Goal: Communication & Community: Connect with others

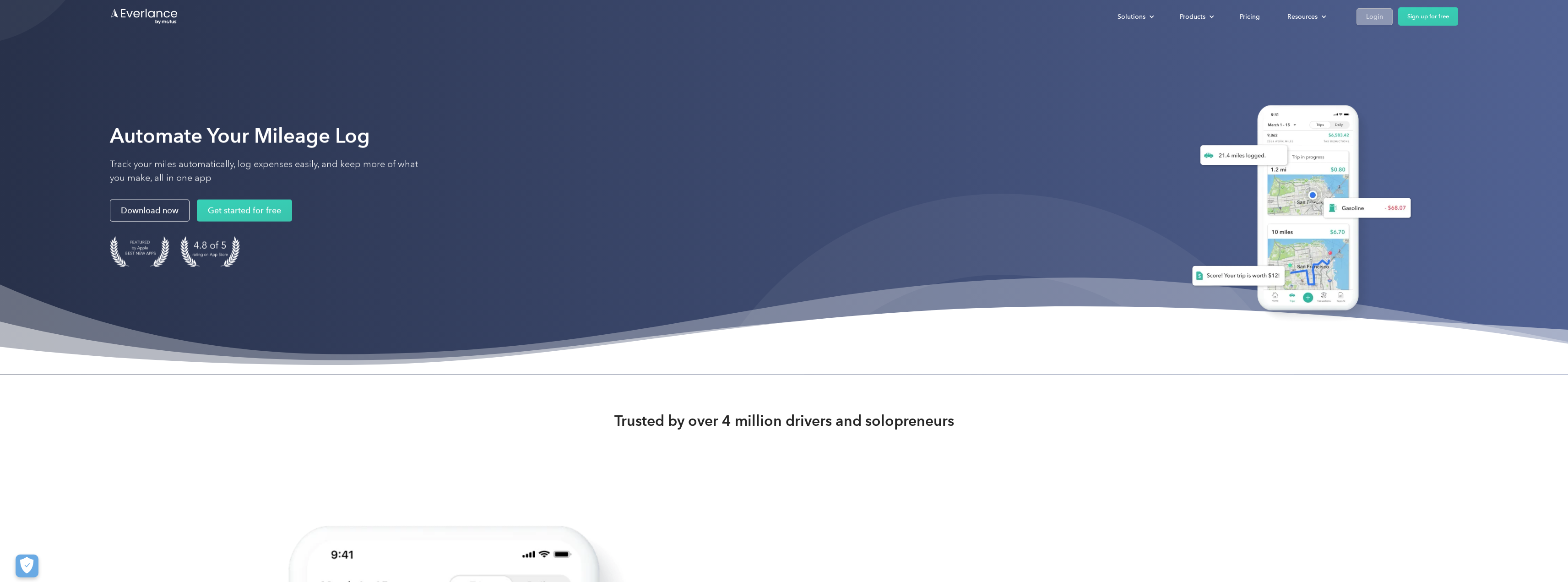
click at [1372, 11] on div "Login" at bounding box center [1375, 16] width 17 height 12
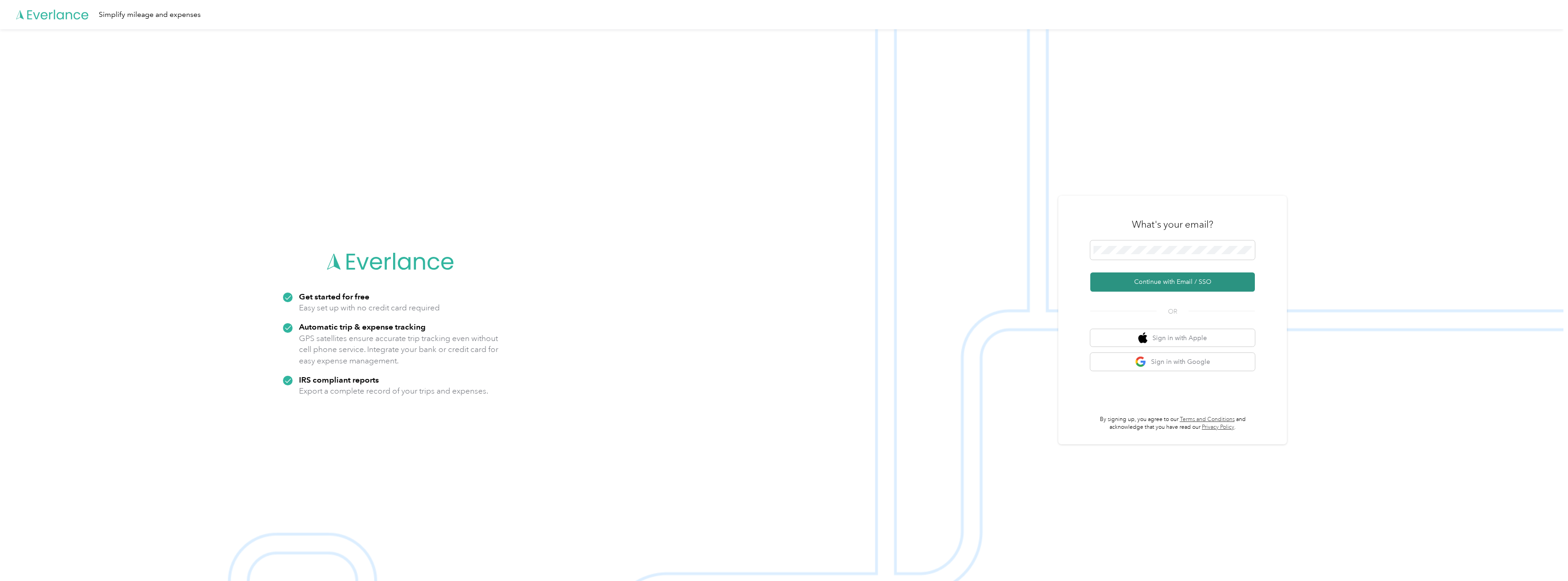
click at [1177, 279] on button "Continue with Email / SSO" at bounding box center [1172, 282] width 164 height 19
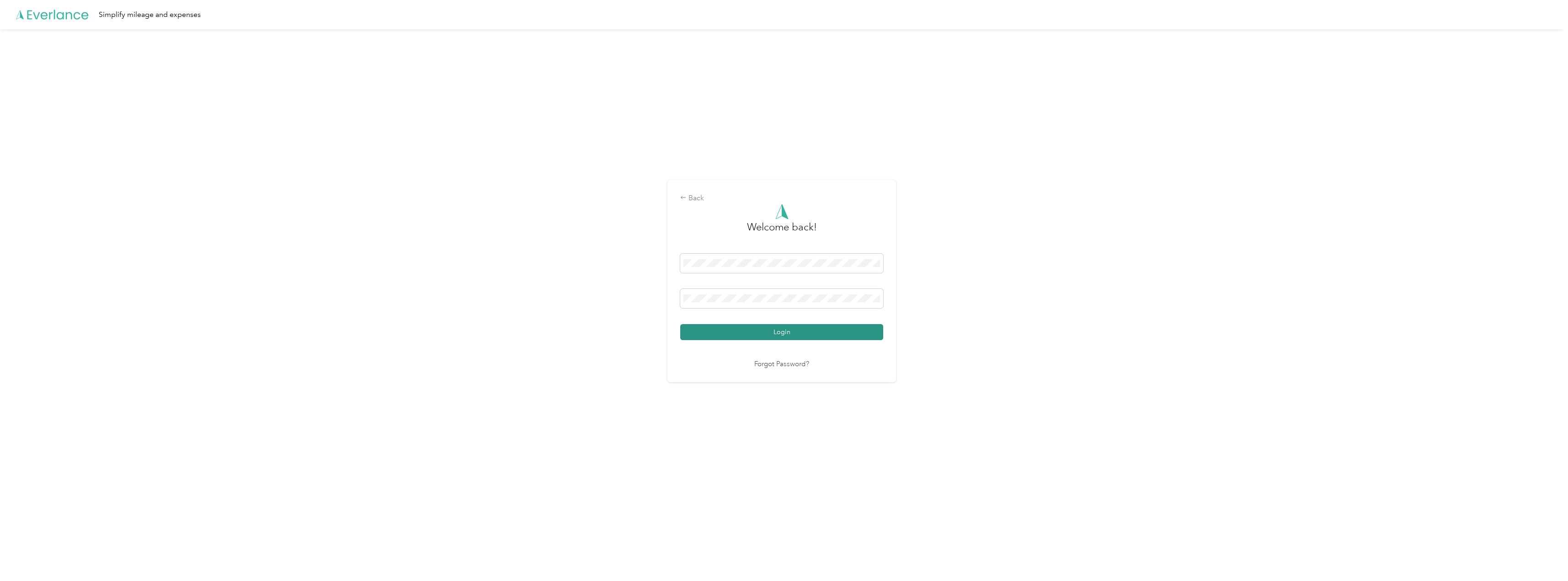
click at [793, 332] on button "Login" at bounding box center [782, 332] width 203 height 16
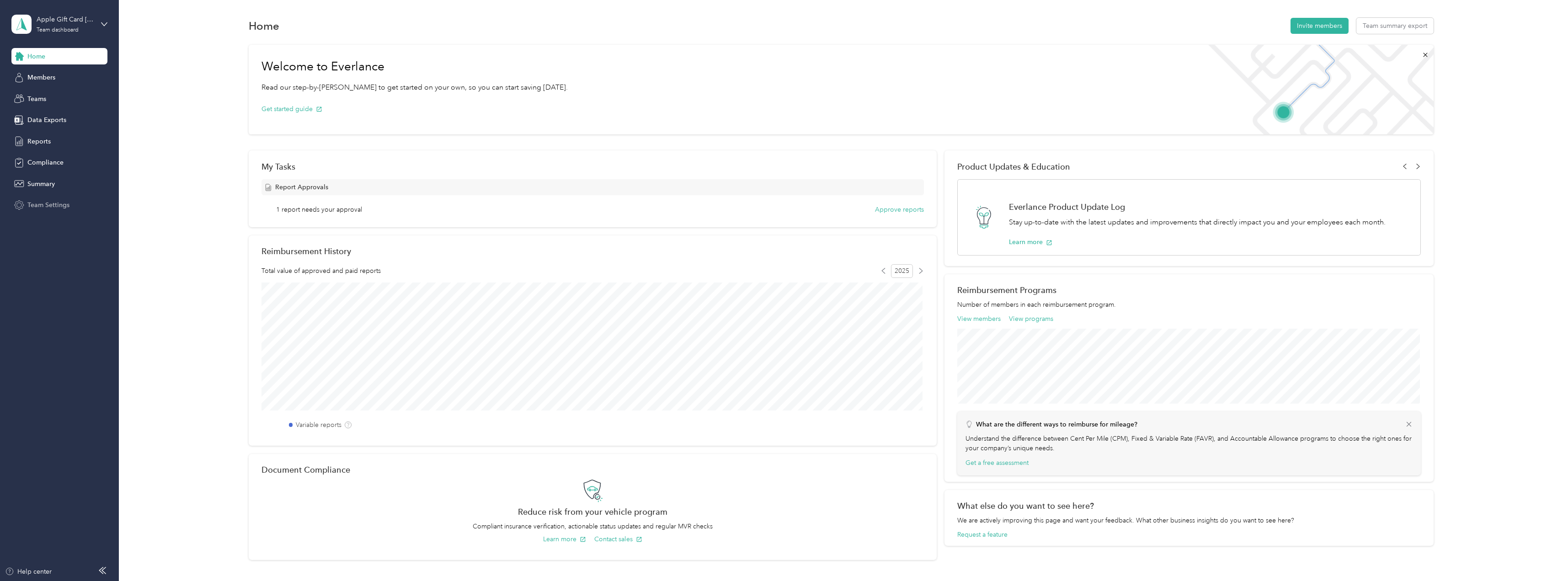
click at [34, 204] on span "Team Settings" at bounding box center [48, 205] width 42 height 10
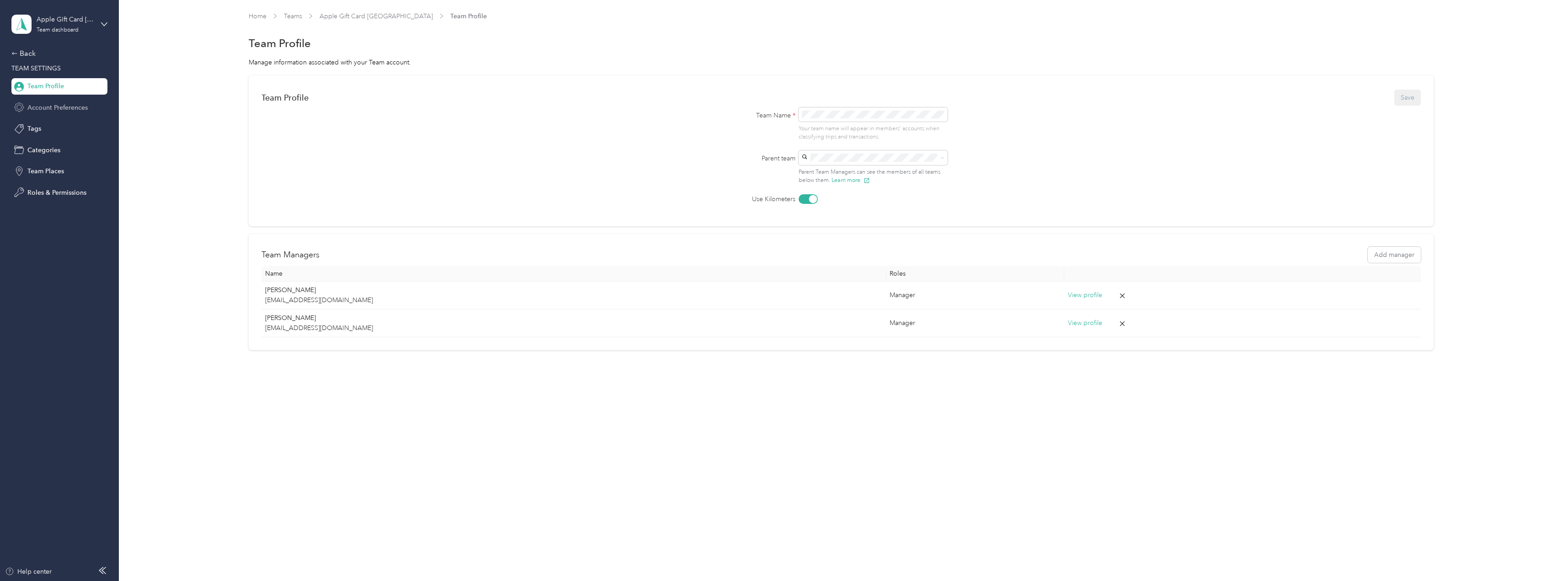
click at [57, 103] on span "Account Preferences" at bounding box center [57, 108] width 60 height 10
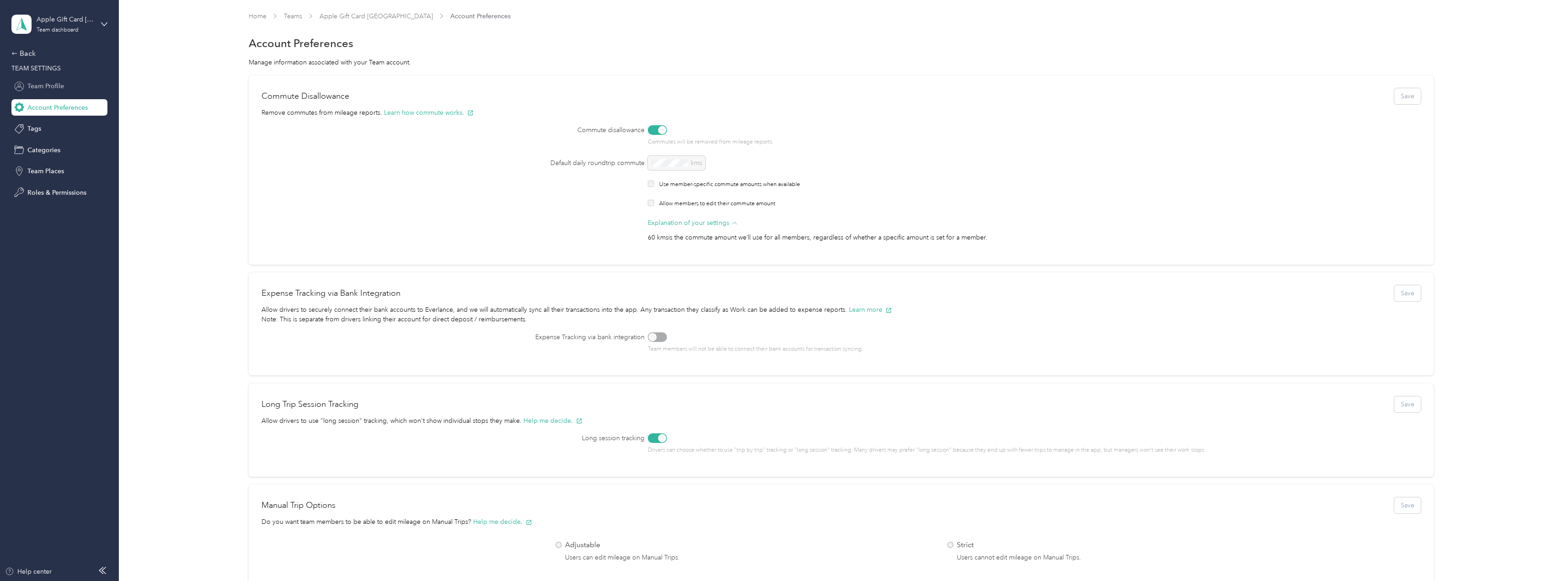
click at [34, 83] on span "Team Profile" at bounding box center [46, 86] width 37 height 10
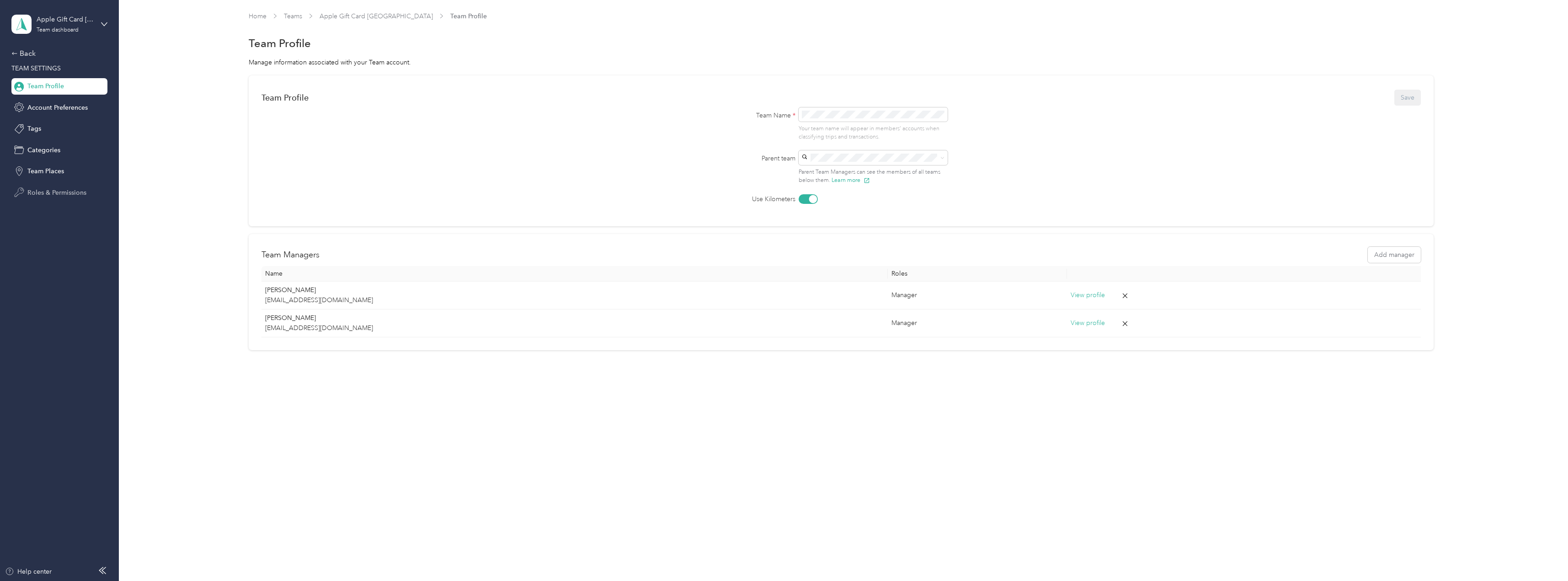
click at [55, 192] on span "Roles & Permissions" at bounding box center [57, 193] width 59 height 10
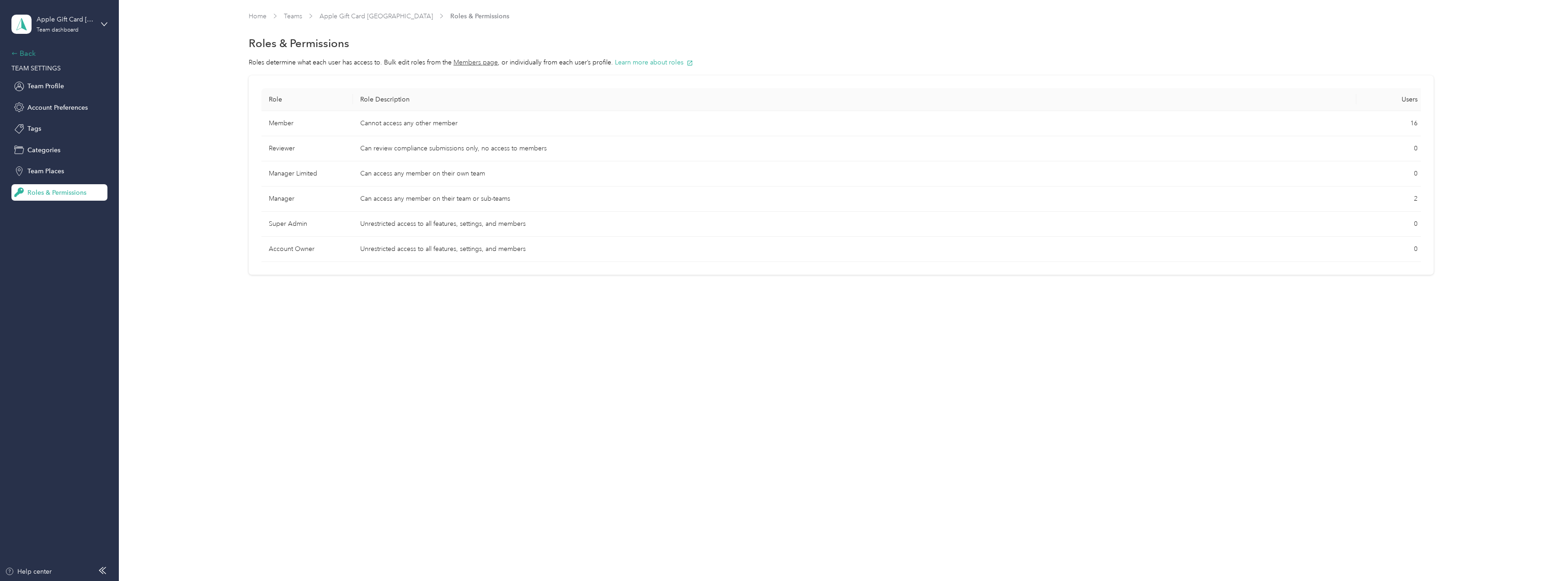
click at [30, 54] on div "Back" at bounding box center [57, 54] width 91 height 11
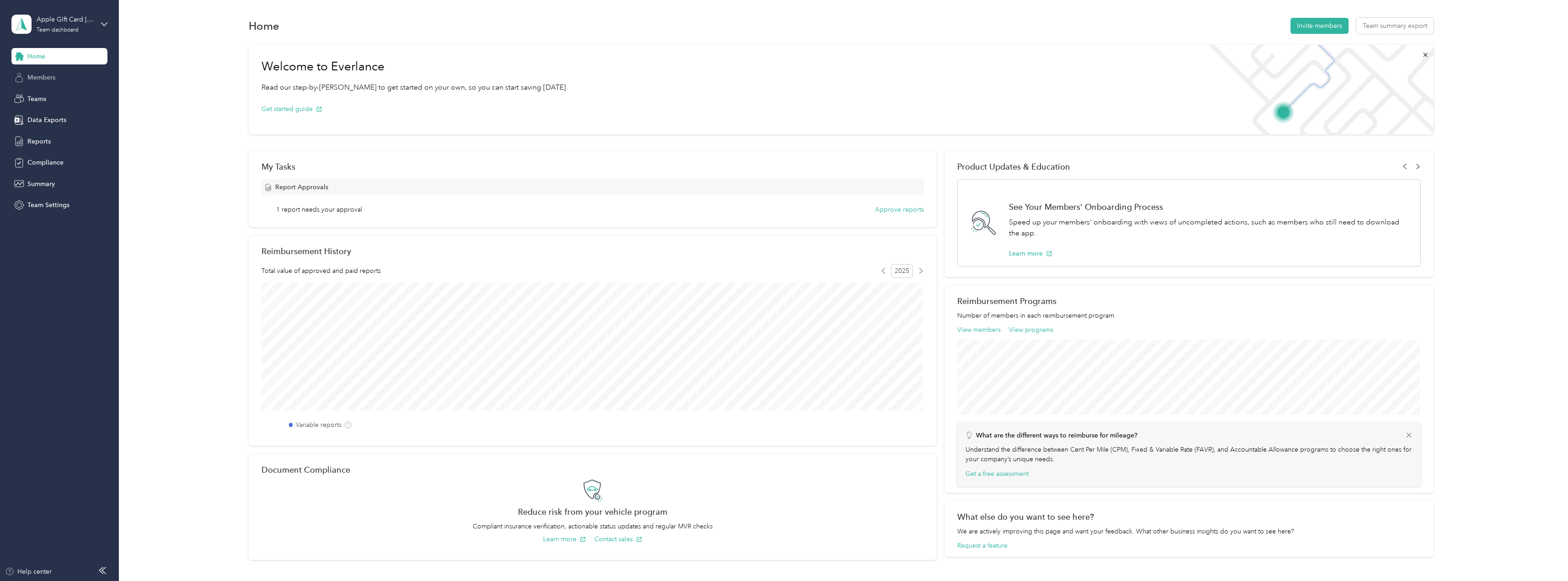
click at [44, 75] on span "Members" at bounding box center [41, 77] width 28 height 10
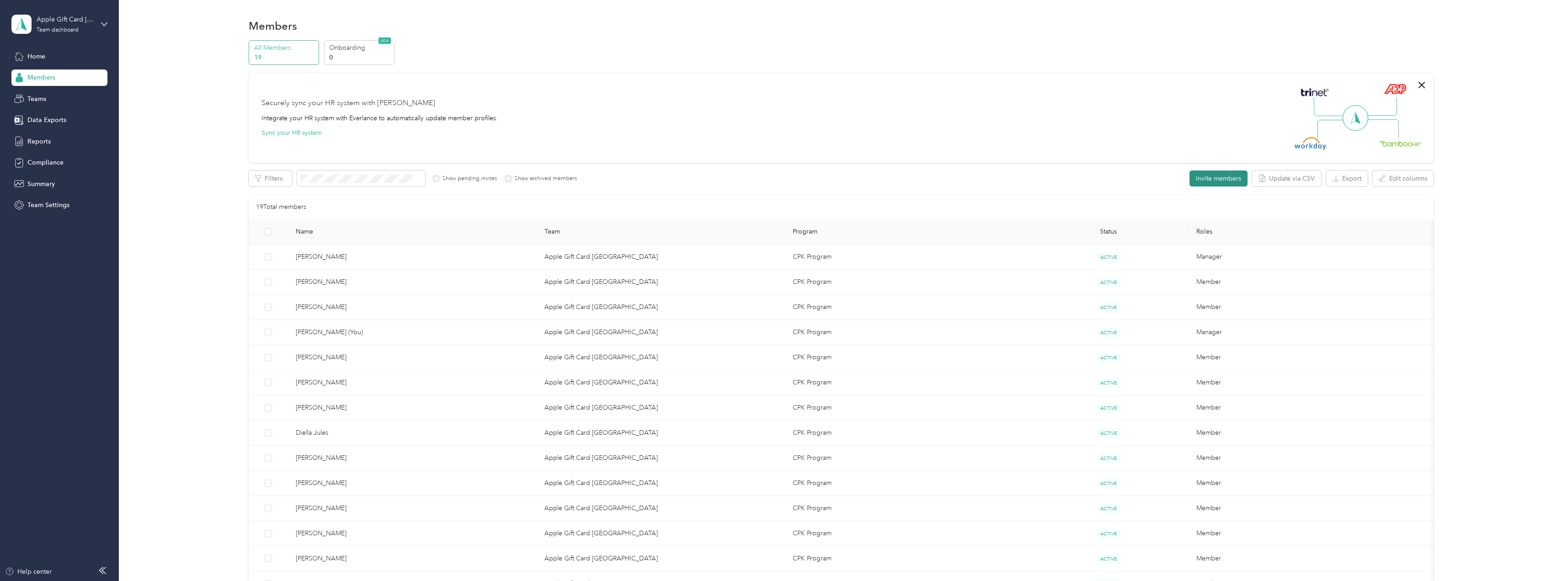
click at [1216, 181] on button "Invite members" at bounding box center [1218, 178] width 58 height 16
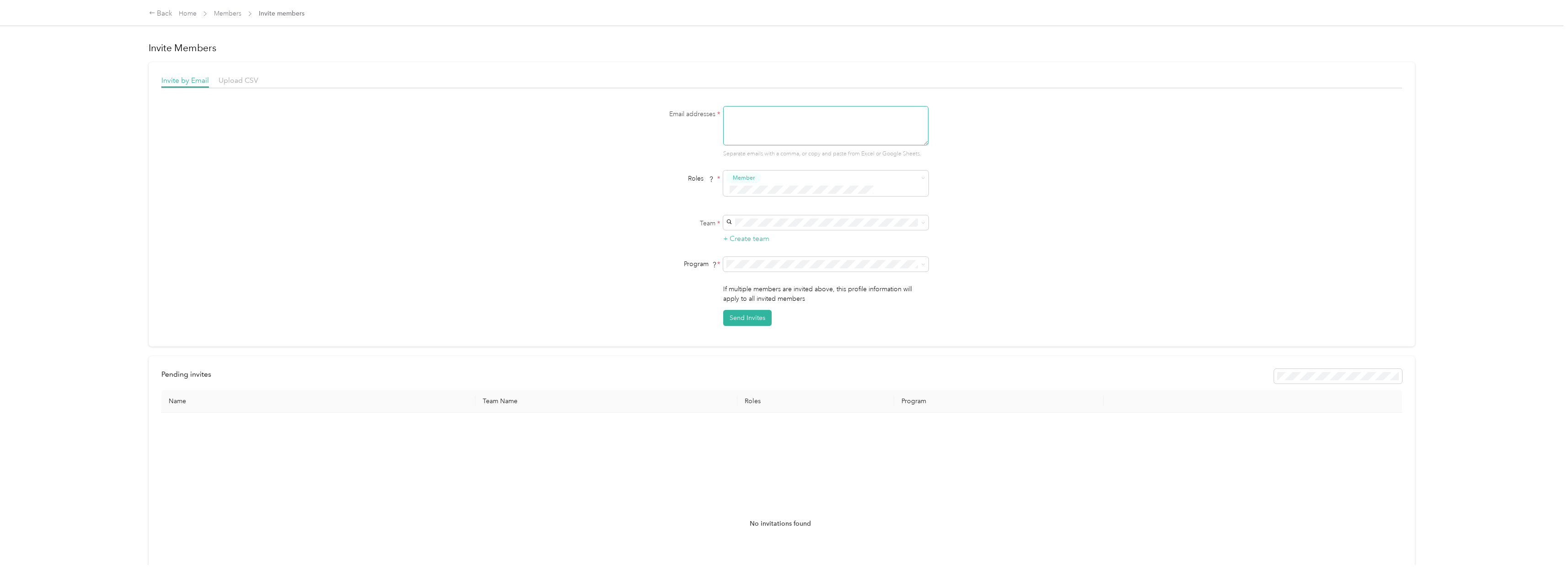
click at [737, 128] on textarea at bounding box center [825, 125] width 205 height 40
click at [751, 233] on div "Apple Gift Card Canada [PERSON_NAME] +1 more" at bounding box center [824, 233] width 192 height 21
click at [606, 284] on div "If multiple members are invited above, this profile information will apply to a…" at bounding box center [782, 305] width 352 height 41
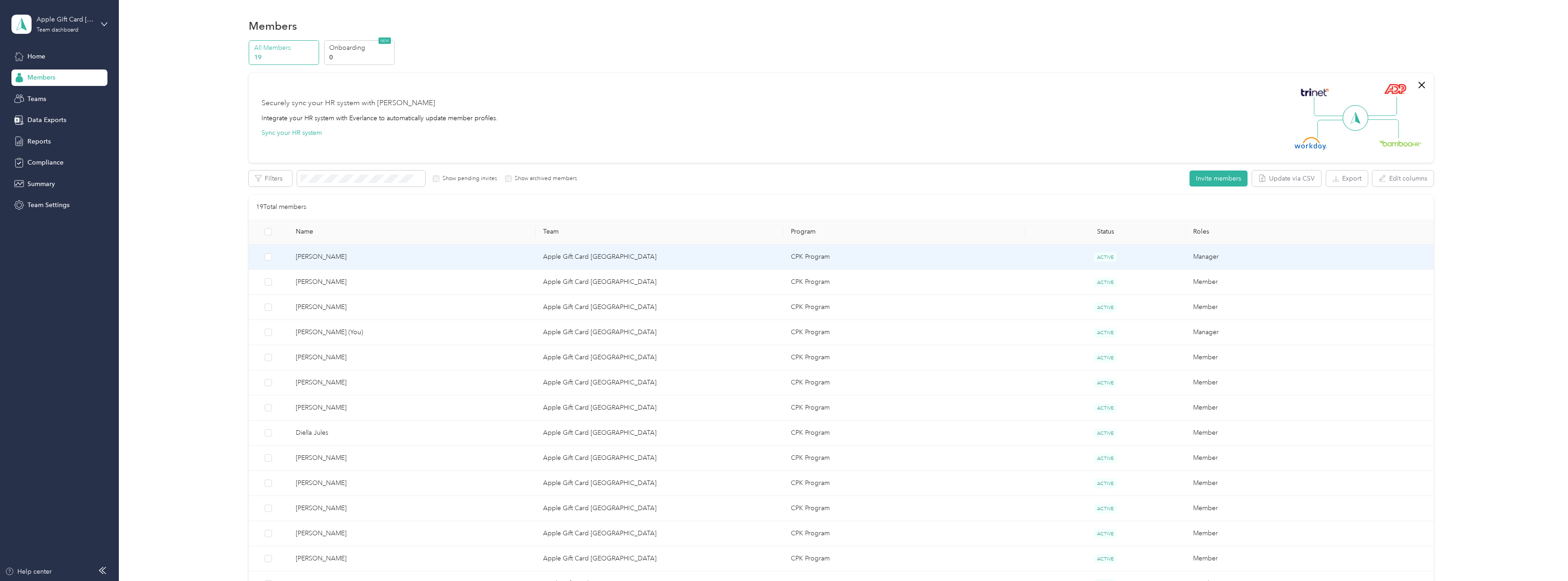
click at [338, 256] on span "[PERSON_NAME]" at bounding box center [412, 257] width 233 height 10
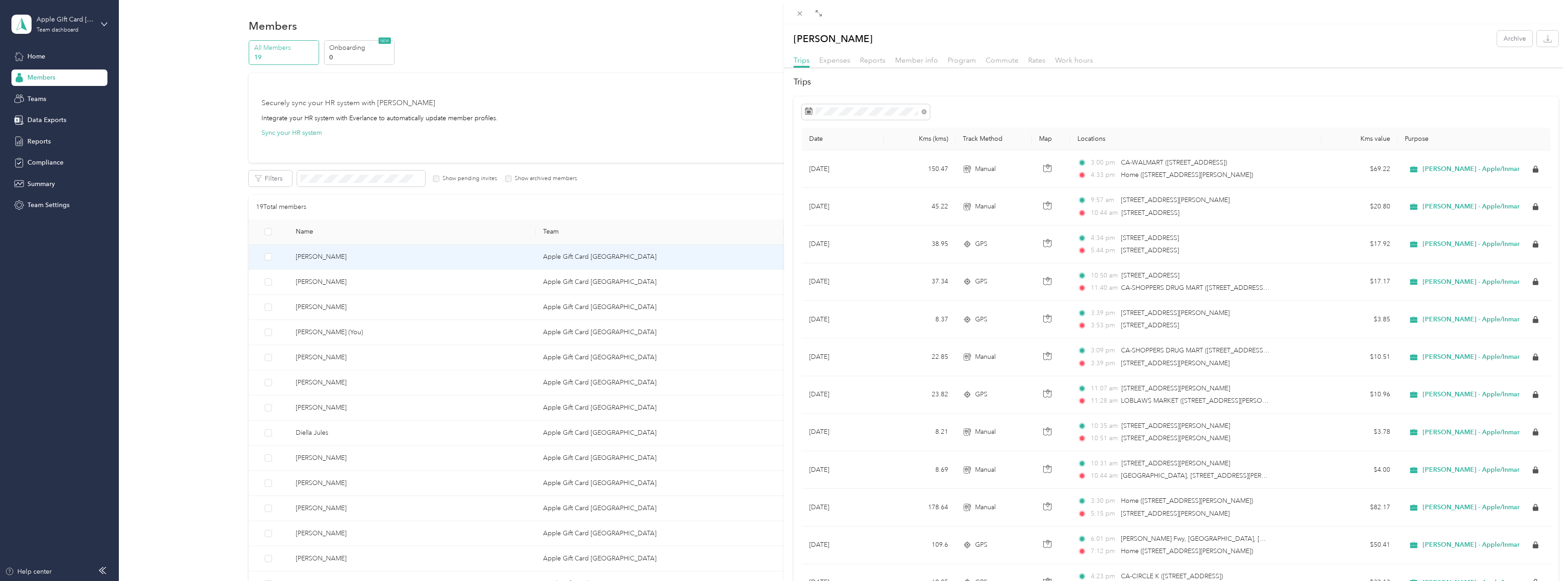
click at [659, 190] on div "[PERSON_NAME] Archive Trips Expenses Reports Member info Program Commute Rates …" at bounding box center [784, 290] width 1568 height 581
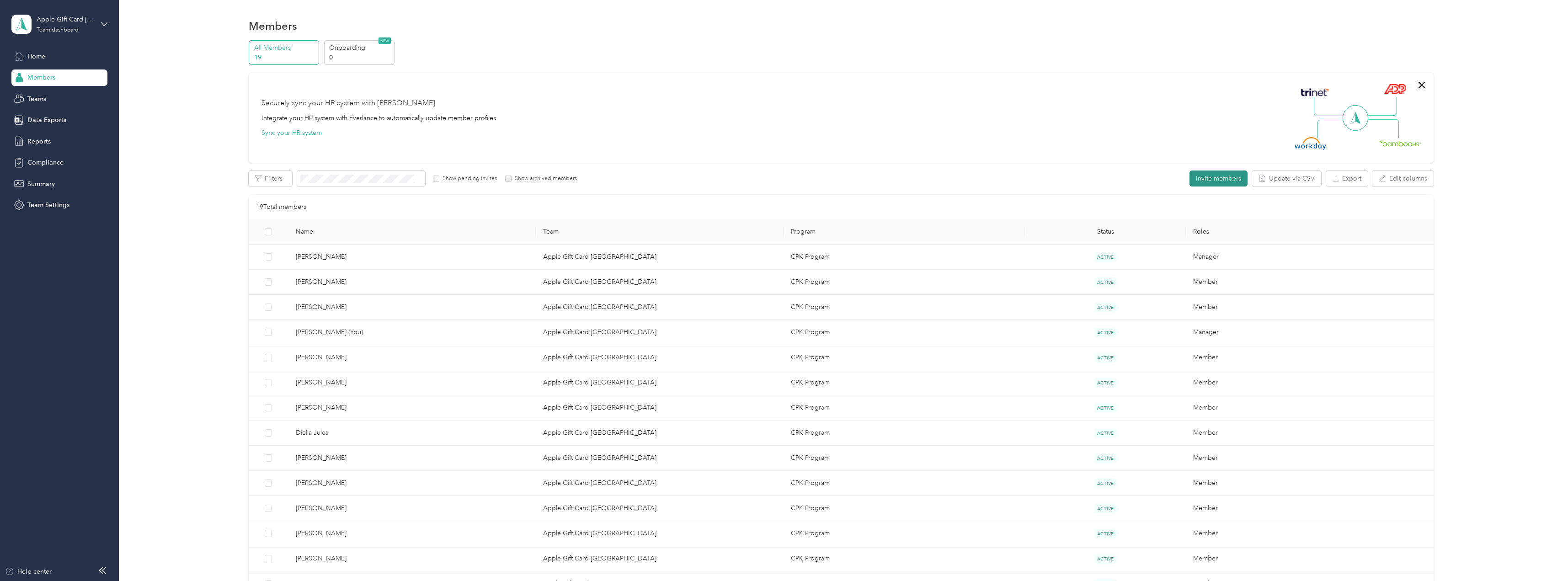
click at [1222, 175] on button "Invite members" at bounding box center [1218, 178] width 58 height 16
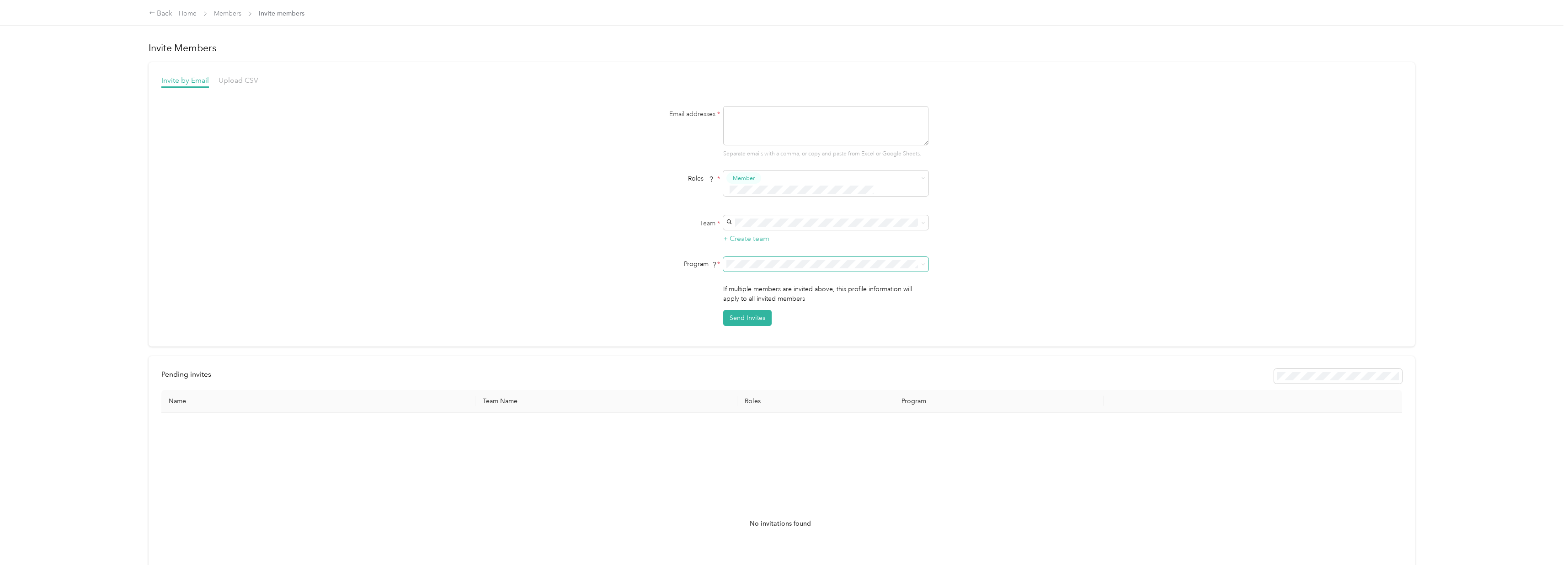
click at [803, 257] on span at bounding box center [825, 264] width 205 height 15
click at [775, 232] on div "Apple Gift Card Canada [PERSON_NAME] +1 more" at bounding box center [824, 233] width 192 height 21
click at [769, 267] on li "CPM Programs" at bounding box center [824, 265] width 205 height 16
click at [744, 271] on li "CPM Programs" at bounding box center [824, 269] width 205 height 16
click at [762, 284] on span "CPK Program (CPM)" at bounding box center [757, 285] width 58 height 8
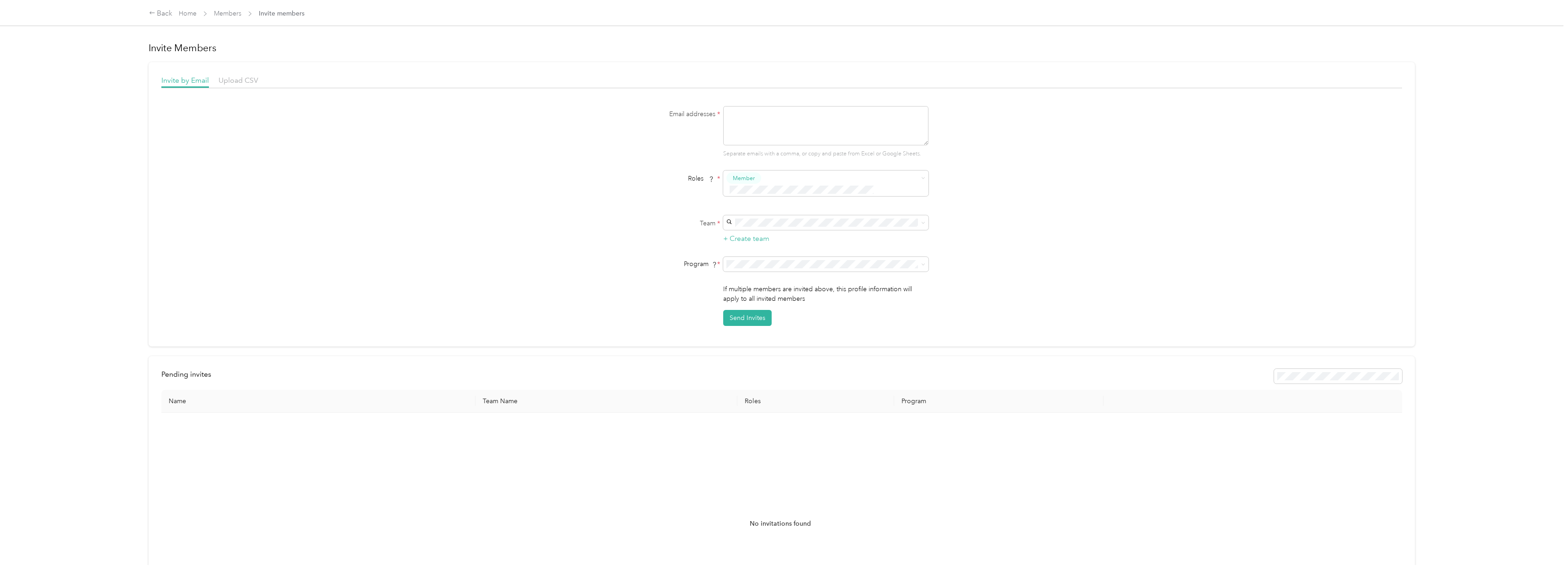
click at [475, 155] on div "Email addresses * Separate emails with a comma, or copy and paste from Excel or…" at bounding box center [782, 215] width 1241 height 220
click at [781, 113] on textarea at bounding box center [825, 125] width 205 height 40
paste textarea "[EMAIL_ADDRESS][PERSON_NAME][DOMAIN_NAME]"
type textarea "[EMAIL_ADDRESS][PERSON_NAME][DOMAIN_NAME]"
click at [745, 310] on button "Send Invites" at bounding box center [747, 318] width 49 height 16
